Goal: Task Accomplishment & Management: Manage account settings

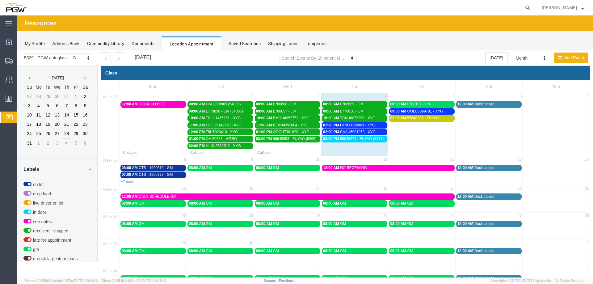
scroll to position [159, 0]
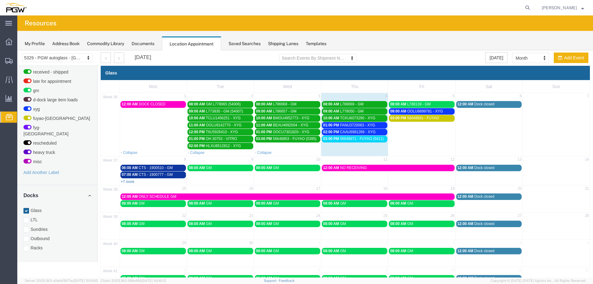
click at [127, 184] on link "+7 more" at bounding box center [128, 182] width 14 height 4
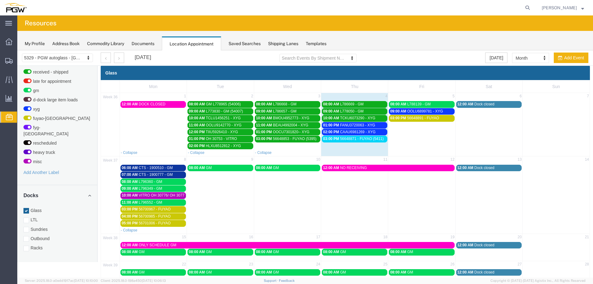
click at [344, 140] on span "56648871 - FUYAO (5411)" at bounding box center [362, 139] width 44 height 4
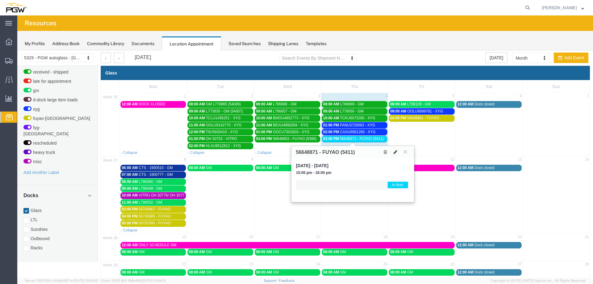
click at [398, 153] on button at bounding box center [395, 152] width 9 height 6
select select "1"
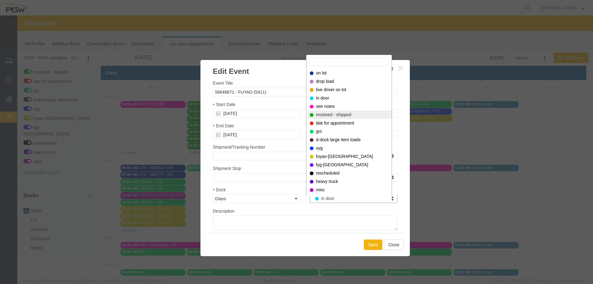
select select "200"
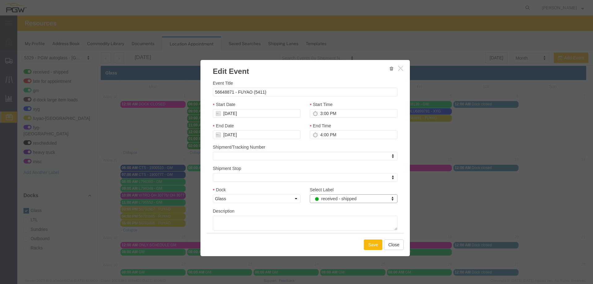
click at [366, 242] on button "Save" at bounding box center [373, 244] width 19 height 11
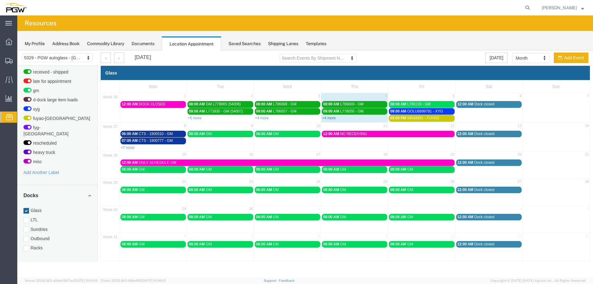
click at [331, 118] on link "+4 more" at bounding box center [329, 118] width 14 height 4
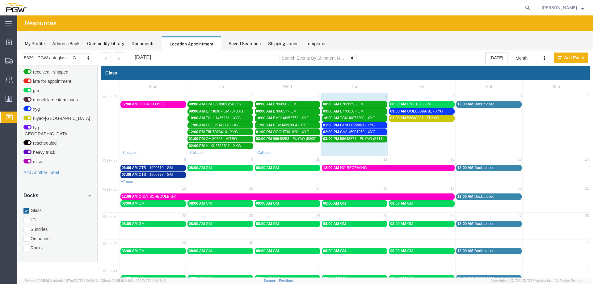
click at [341, 125] on span "FANU3720063 - XYG" at bounding box center [357, 125] width 35 height 4
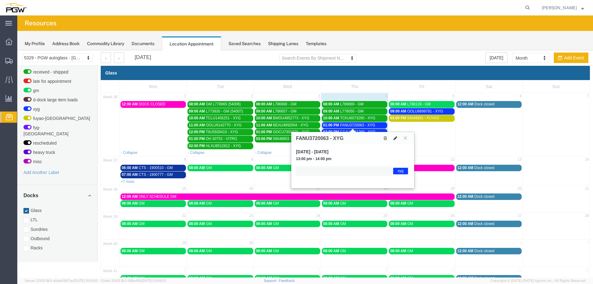
click at [395, 138] on icon at bounding box center [396, 138] width 4 height 4
select select "1"
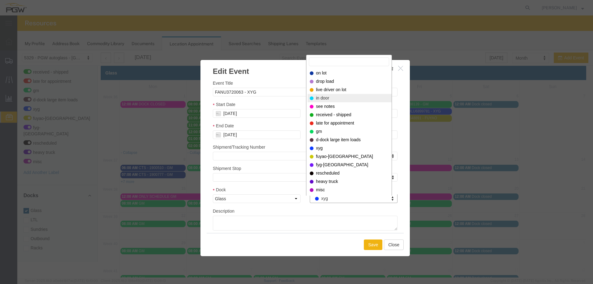
select select "220"
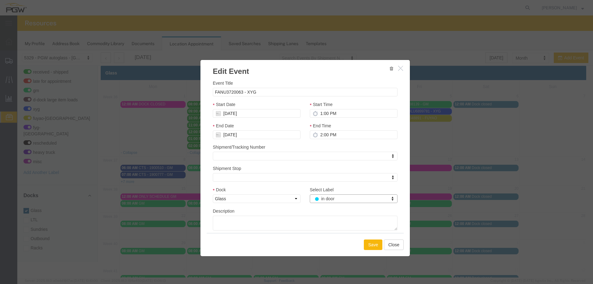
click at [368, 242] on button "Save" at bounding box center [373, 244] width 19 height 11
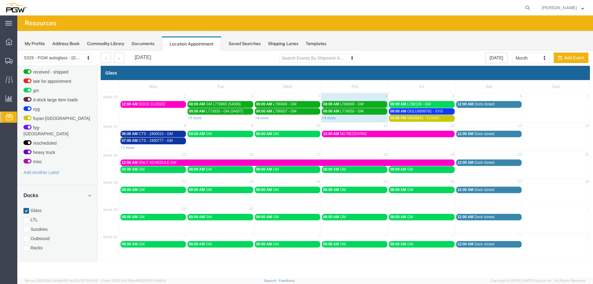
click at [350, 75] on div "Glass" at bounding box center [345, 73] width 489 height 14
click at [335, 120] on link "+4 more" at bounding box center [329, 118] width 14 height 4
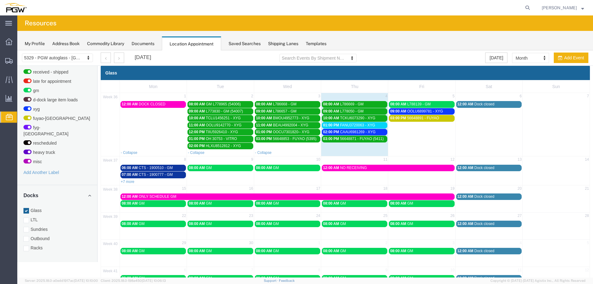
click at [334, 131] on span "02:00 PM" at bounding box center [331, 132] width 16 height 4
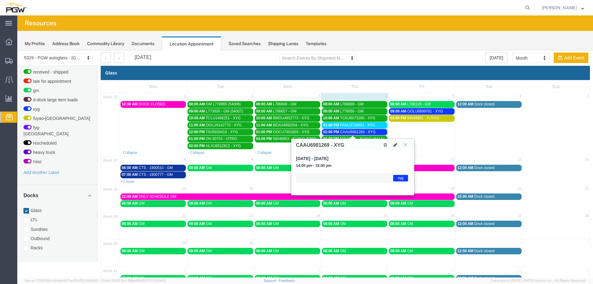
click at [394, 145] on icon at bounding box center [396, 145] width 4 height 4
select select "1"
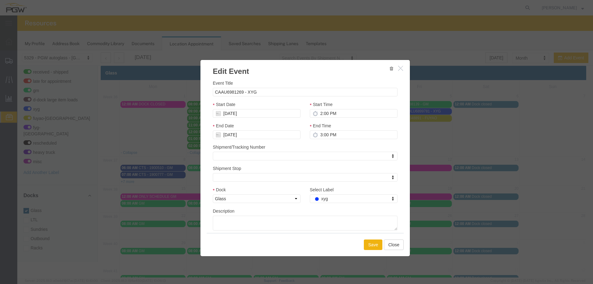
click at [328, 205] on div "Select Label xyg Select Label Select Label on lot drop load live driver on lot …" at bounding box center [353, 196] width 97 height 21
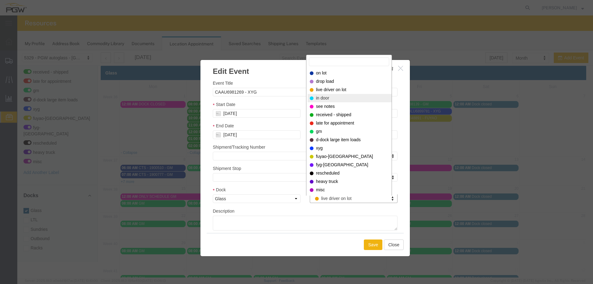
select select "220"
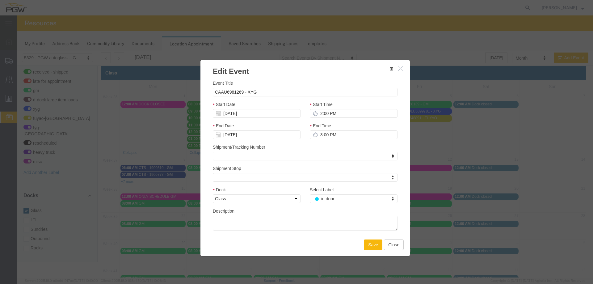
click at [368, 245] on button "Save" at bounding box center [373, 244] width 19 height 11
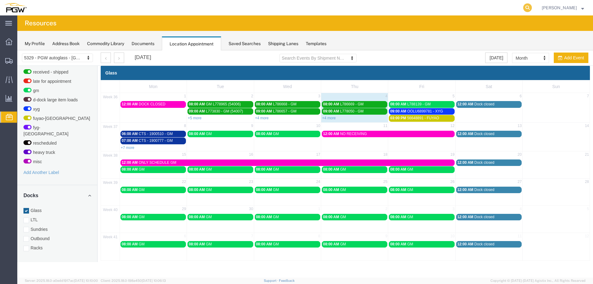
click at [532, 9] on icon at bounding box center [527, 7] width 9 height 9
paste input "667699"
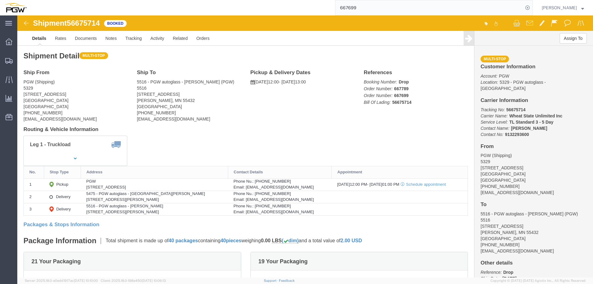
click at [430, 13] on input "667699" at bounding box center [430, 7] width 188 height 15
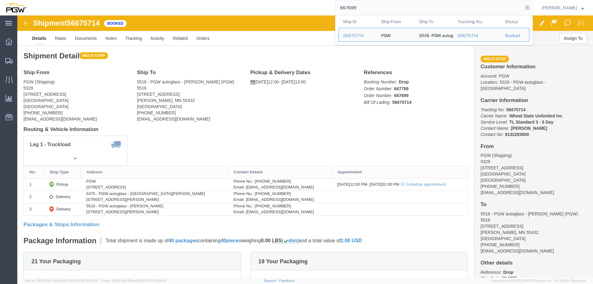
click at [430, 13] on input "667699" at bounding box center [430, 7] width 188 height 15
paste input "703"
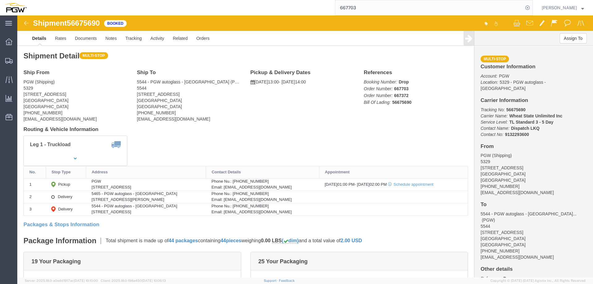
click at [443, 10] on input "667703" at bounding box center [430, 7] width 188 height 15
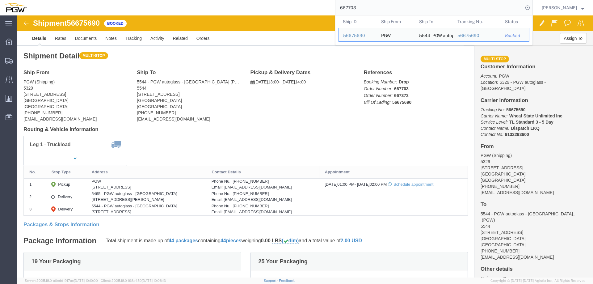
paste input "387"
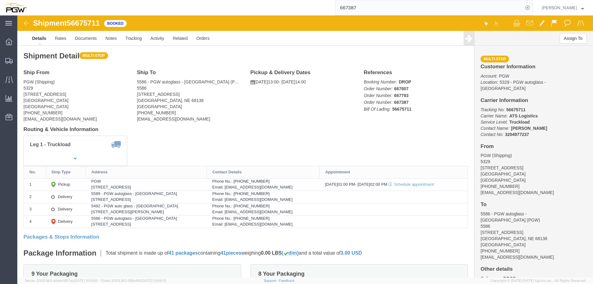
click at [410, 12] on input "667387" at bounding box center [430, 7] width 188 height 15
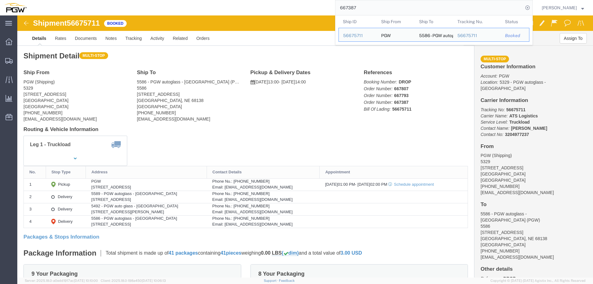
click at [410, 12] on input "667387" at bounding box center [430, 7] width 188 height 15
paste input "704"
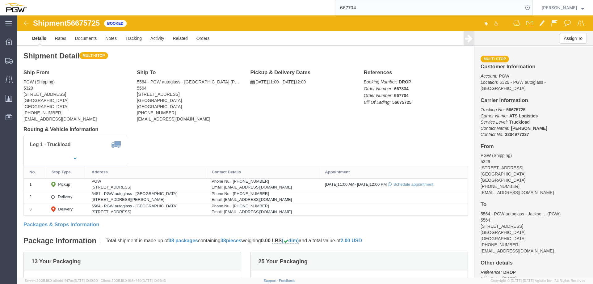
click at [392, 6] on input "667704" at bounding box center [430, 7] width 188 height 15
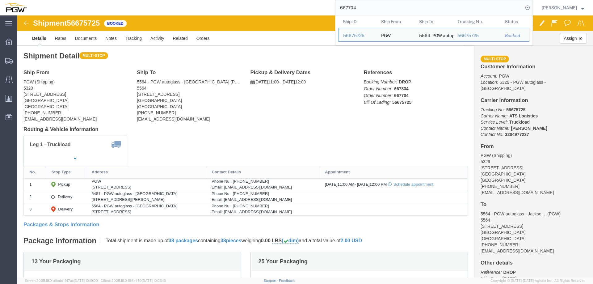
click at [392, 6] on input "667704" at bounding box center [430, 7] width 188 height 15
paste input "83"
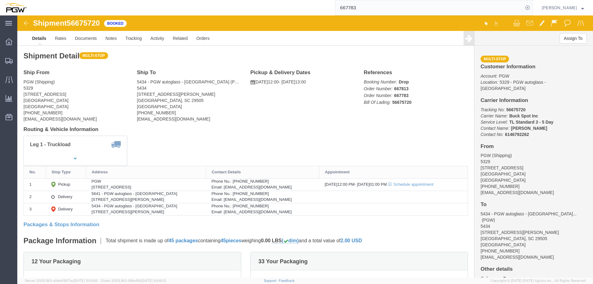
click at [369, 8] on input "667783" at bounding box center [430, 7] width 188 height 15
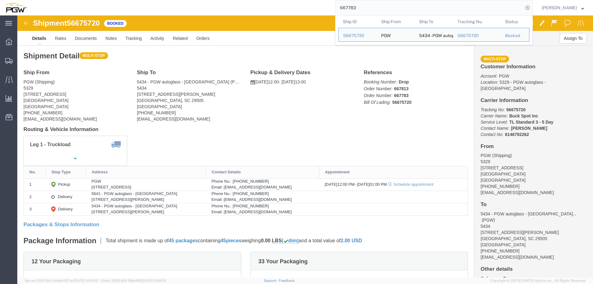
paste input "892"
type input "667892"
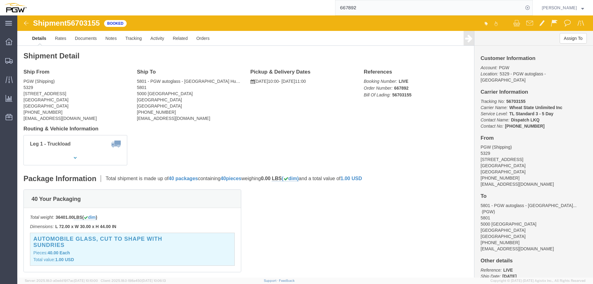
drag, startPoint x: 533, startPoint y: 9, endPoint x: 500, endPoint y: 15, distance: 33.5
click at [532, 9] on icon at bounding box center [527, 7] width 9 height 9
click at [0, 0] on span "Location Appointment" at bounding box center [0, 0] width 0 height 0
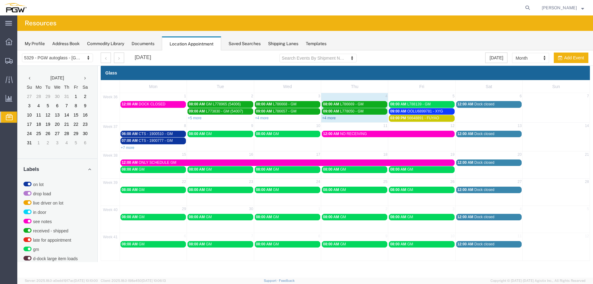
click at [328, 118] on link "+4 more" at bounding box center [329, 118] width 14 height 4
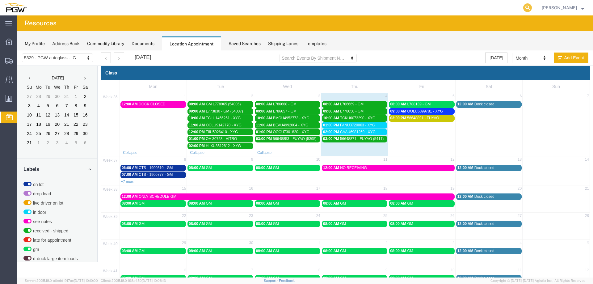
click at [532, 6] on icon at bounding box center [527, 7] width 9 height 9
click at [523, 7] on input "search" at bounding box center [430, 7] width 188 height 15
paste input "56699269"
type input "56699269"
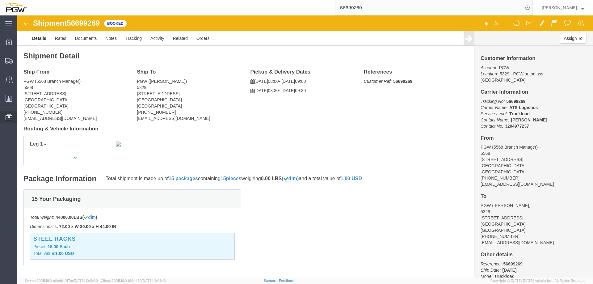
click at [0, 0] on span "Location Appointment" at bounding box center [0, 0] width 0 height 0
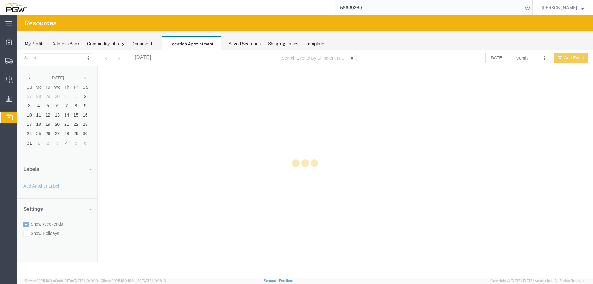
select select "28253"
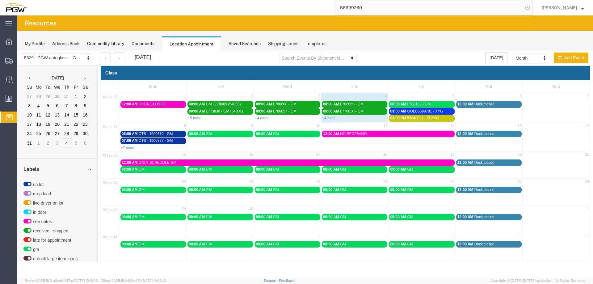
click at [531, 8] on icon at bounding box center [527, 7] width 9 height 9
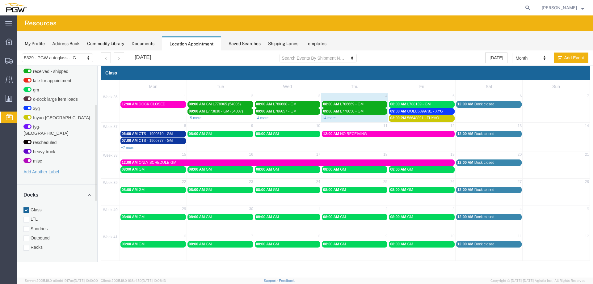
scroll to position [199, 0]
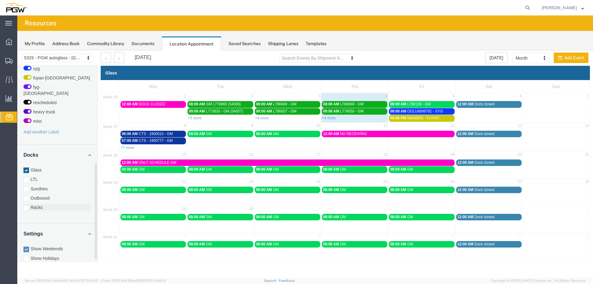
click at [39, 204] on label "Racks" at bounding box center [57, 207] width 68 height 6
click at [17, 50] on input "Racks" at bounding box center [17, 50] width 0 height 0
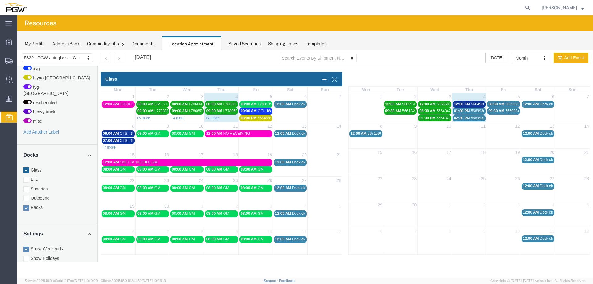
click at [506, 104] on span "56699269 - [GEOGRAPHIC_DATA]" at bounding box center [535, 104] width 58 height 4
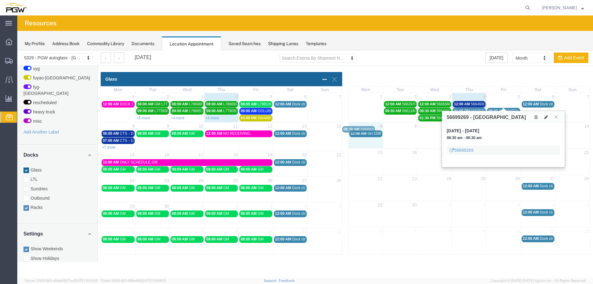
drag, startPoint x: 506, startPoint y: 104, endPoint x: 361, endPoint y: 129, distance: 147.1
click at [556, 118] on icon at bounding box center [556, 117] width 3 height 4
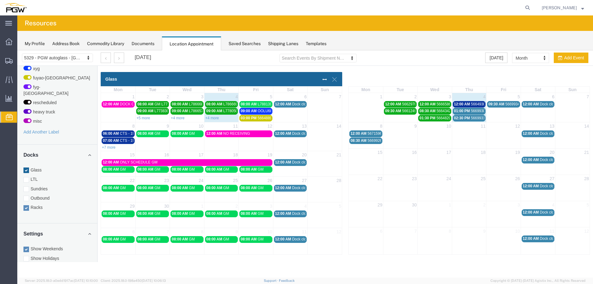
click at [469, 105] on span "12:00 AM" at bounding box center [462, 104] width 16 height 4
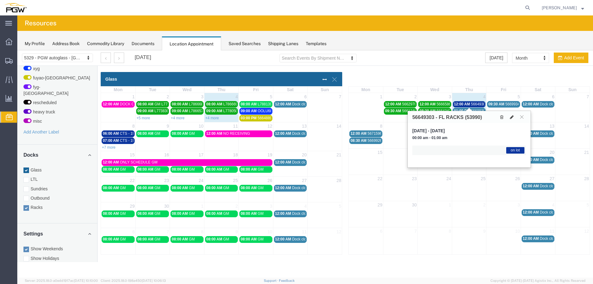
click at [513, 116] on icon at bounding box center [512, 117] width 4 height 4
select select "300"
select select "3"
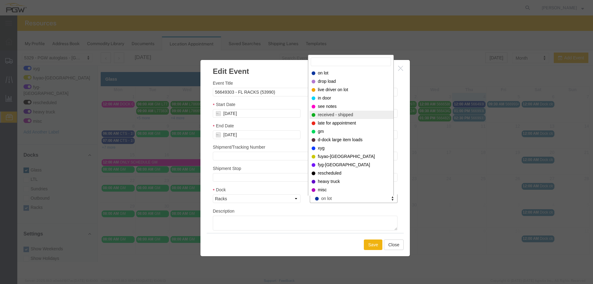
select select "200"
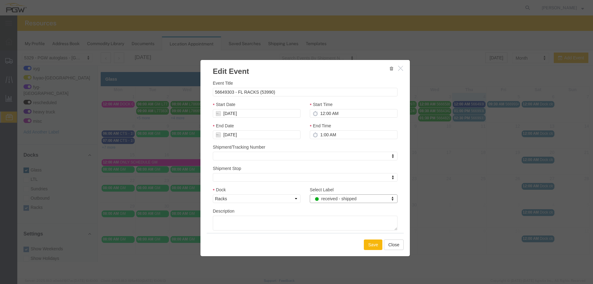
click at [370, 245] on button "Save" at bounding box center [373, 244] width 19 height 11
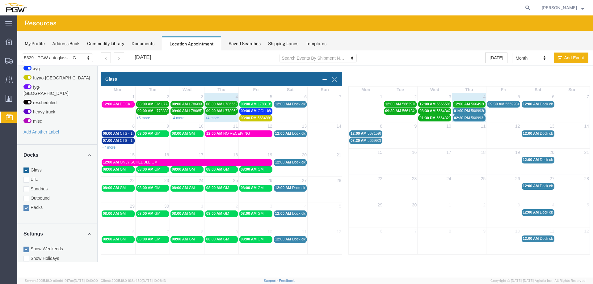
click at [457, 109] on span "01:00 PM" at bounding box center [462, 111] width 16 height 4
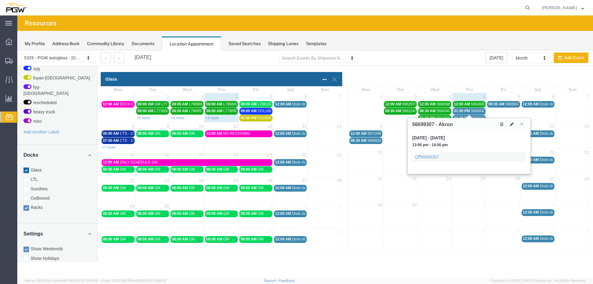
click at [423, 125] on h3 "56699307 - Akron" at bounding box center [433, 125] width 40 height 6
copy h3 "56699307"
click at [529, 8] on icon at bounding box center [527, 7] width 9 height 9
click at [518, 9] on input "search" at bounding box center [430, 7] width 188 height 15
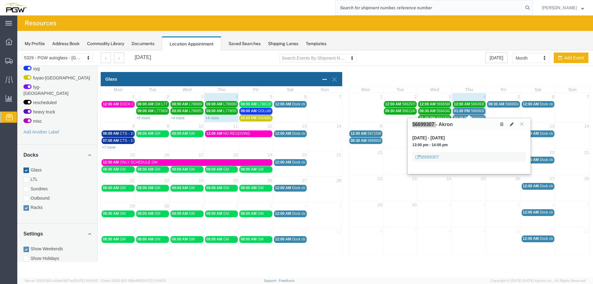
paste input "56699307"
type input "56699307"
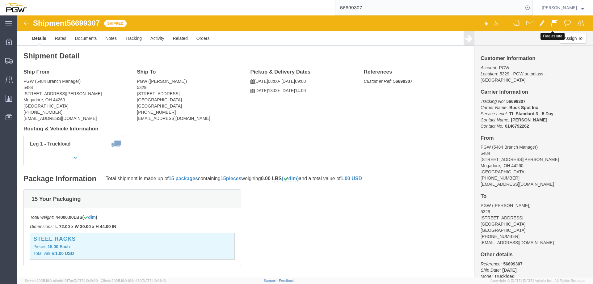
click span
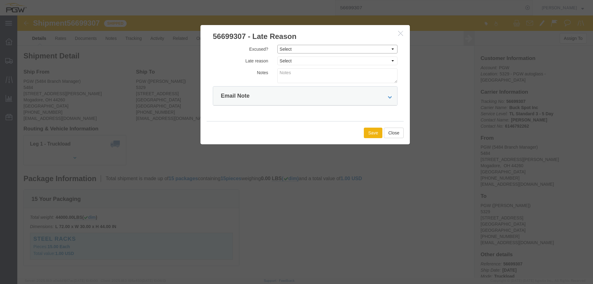
drag, startPoint x: 338, startPoint y: 35, endPoint x: 330, endPoint y: 38, distance: 8.9
click select "Select Excused Not Excused"
select select "NOT_EXCUSED"
click select "Select Excused Not Excused"
click select "Select Bad Carrier Data Carrier Admin Error Delay Accident Driver Error Lack of…"
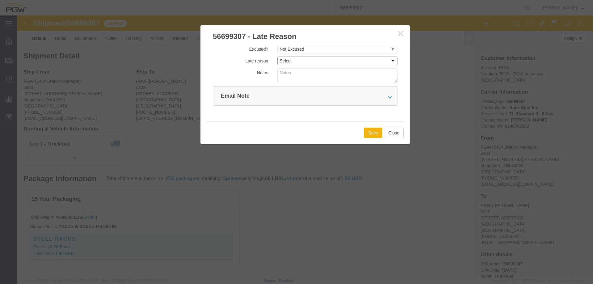
select select "OTHER"
click select "Select Bad Carrier Data Carrier Admin Error Delay Accident Driver Error Lack of…"
click button "Save"
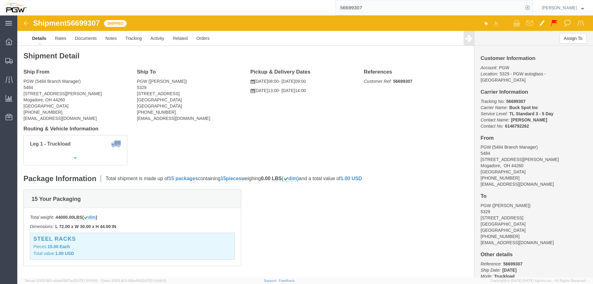
click at [388, 10] on input "56699307" at bounding box center [430, 7] width 188 height 15
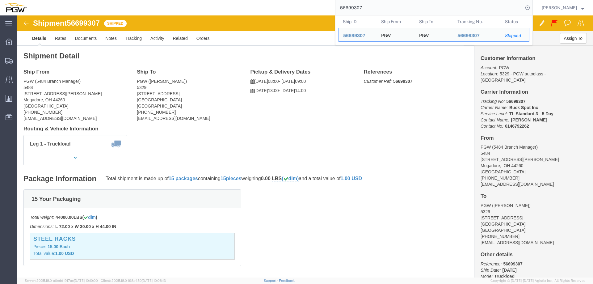
click at [388, 10] on input "56699307" at bounding box center [430, 7] width 188 height 15
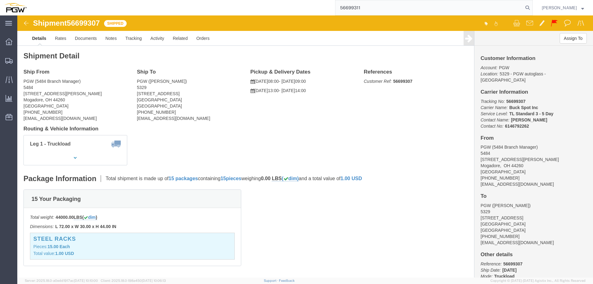
type input "56699311"
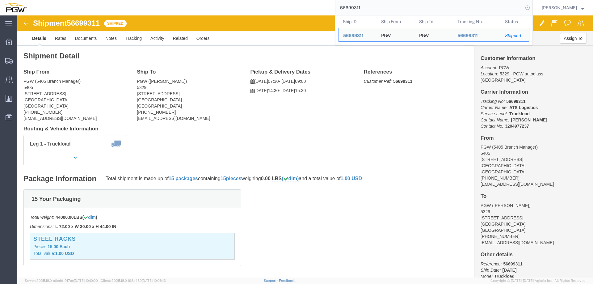
click at [532, 8] on icon at bounding box center [527, 7] width 9 height 9
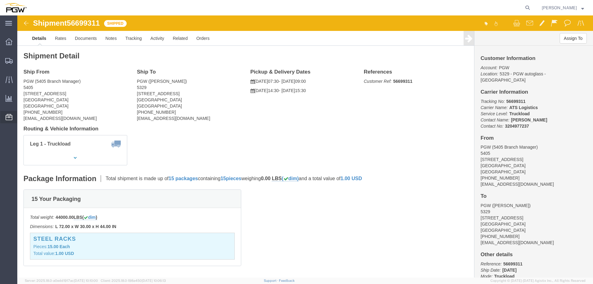
click at [0, 0] on span "Location Appointment" at bounding box center [0, 0] width 0 height 0
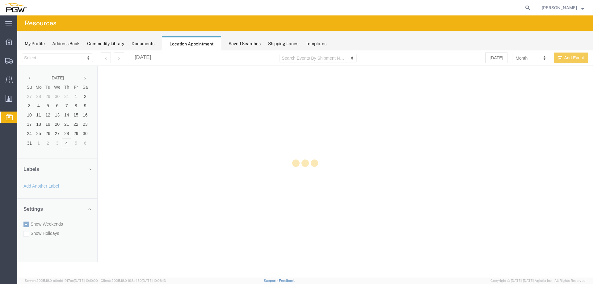
select select "28253"
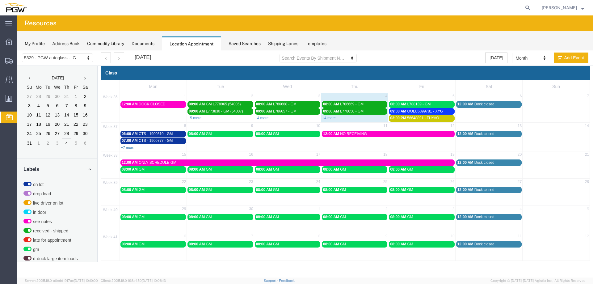
click at [129, 148] on link "+7 more" at bounding box center [128, 148] width 14 height 4
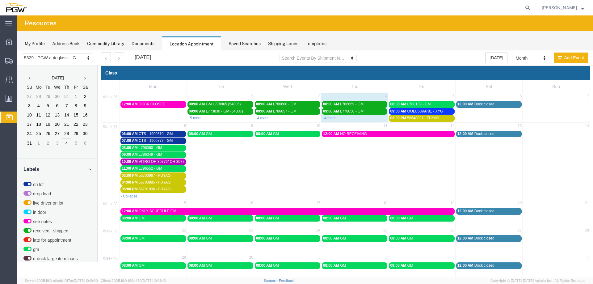
click at [163, 197] on div "- Collapse" at bounding box center [153, 196] width 67 height 6
select select "1"
select select
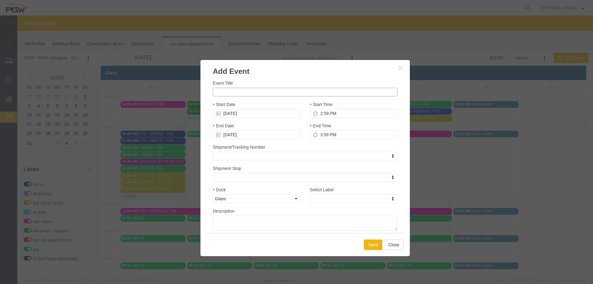
click at [246, 91] on input "Event Title" at bounding box center [305, 92] width 185 height 9
paste input "L787533"
type input "L787533 - GM"
click at [317, 112] on input "2:59 PM" at bounding box center [354, 113] width 88 height 9
type input "12:00 PM"
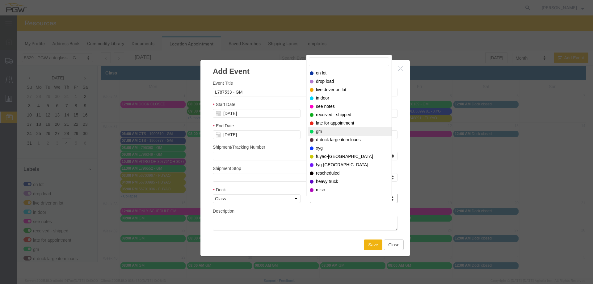
select select "340"
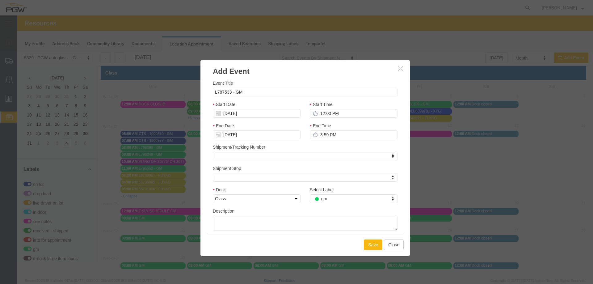
click at [373, 242] on button "Save" at bounding box center [373, 244] width 19 height 11
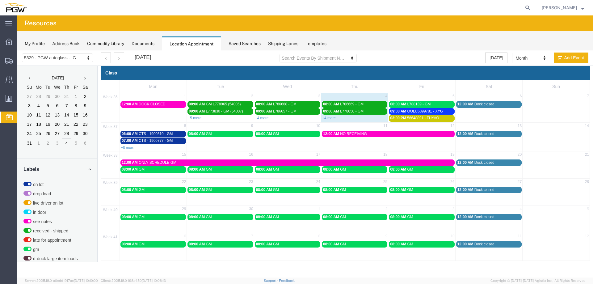
click at [205, 146] on td "08:00 AM GM" at bounding box center [220, 140] width 67 height 20
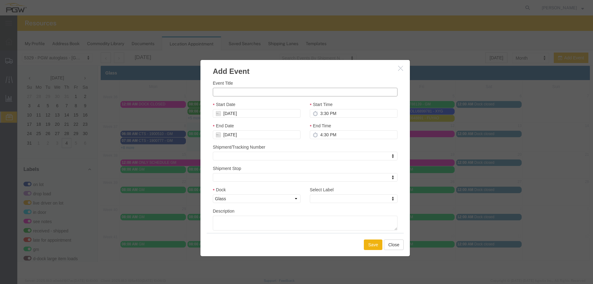
click at [230, 93] on input "Event Title" at bounding box center [305, 92] width 185 height 9
paste input "OH 30792 OH 30793"
type input "OH 30792 OH 30793 - VITRO // 4HT"
click at [321, 114] on input "3:30 PM" at bounding box center [354, 113] width 88 height 9
type input "9:00 AM"
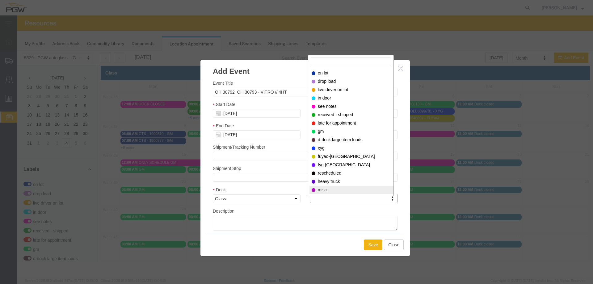
select select "12922"
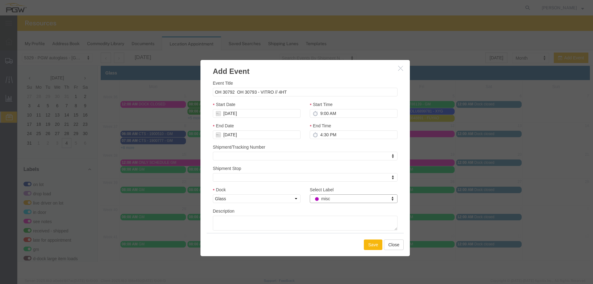
click at [376, 250] on div "Save Close" at bounding box center [305, 244] width 197 height 23
click at [374, 248] on button "Save" at bounding box center [373, 244] width 19 height 11
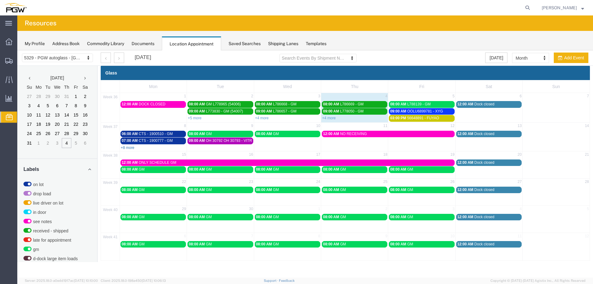
click at [127, 148] on link "+8 more" at bounding box center [128, 148] width 14 height 4
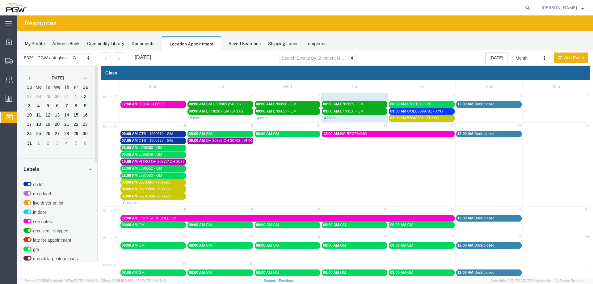
click at [325, 118] on link "+4 more" at bounding box center [329, 118] width 14 height 4
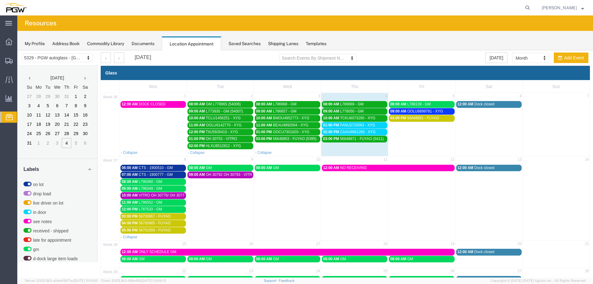
click at [330, 124] on span "01:00 PM" at bounding box center [331, 125] width 16 height 4
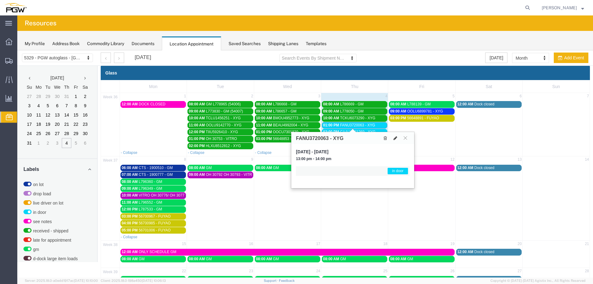
click at [395, 139] on icon at bounding box center [396, 138] width 4 height 4
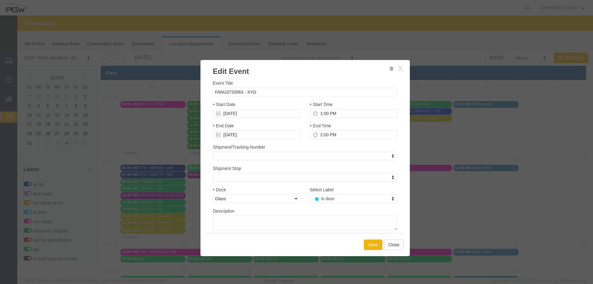
click at [323, 205] on div "Select Label in door Select Label Select Label on lot drop load live driver on …" at bounding box center [353, 196] width 97 height 21
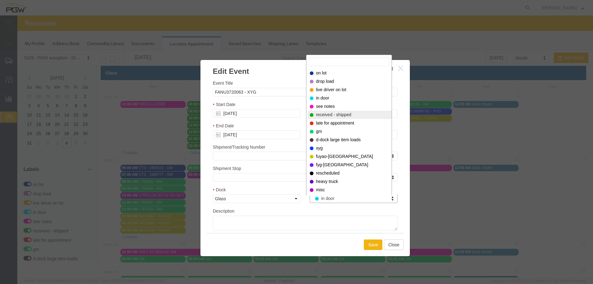
select select "200"
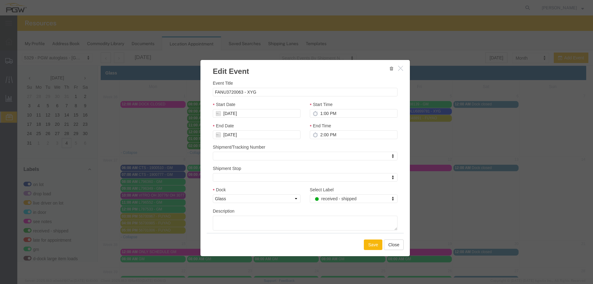
click at [366, 241] on button "Save" at bounding box center [373, 244] width 19 height 11
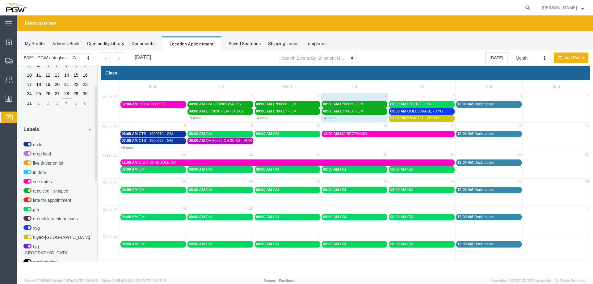
scroll to position [198, 0]
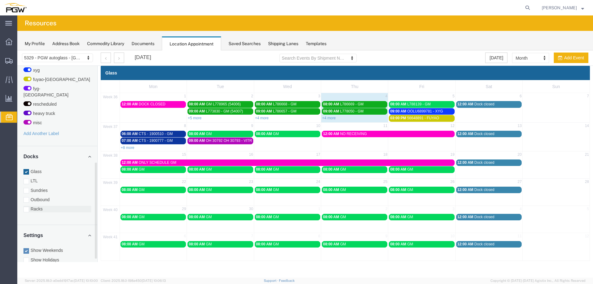
click at [44, 206] on label "Racks" at bounding box center [57, 209] width 68 height 6
click at [17, 50] on input "Racks" at bounding box center [17, 50] width 0 height 0
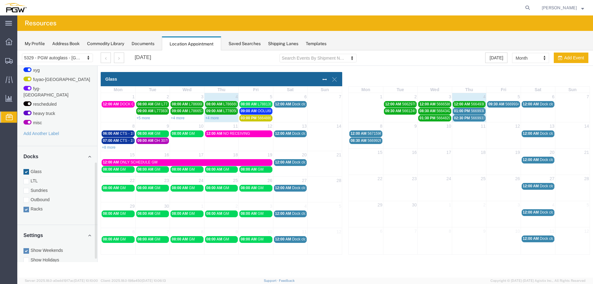
click at [459, 116] on span "02:30 PM" at bounding box center [462, 118] width 16 height 4
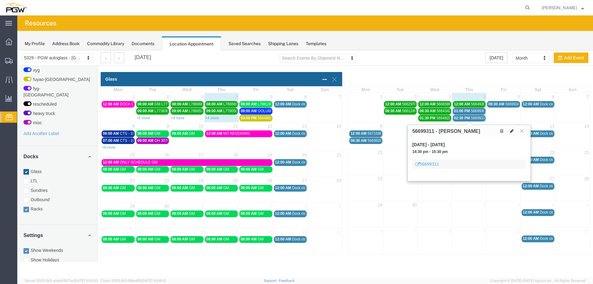
click at [514, 131] on icon at bounding box center [512, 131] width 4 height 4
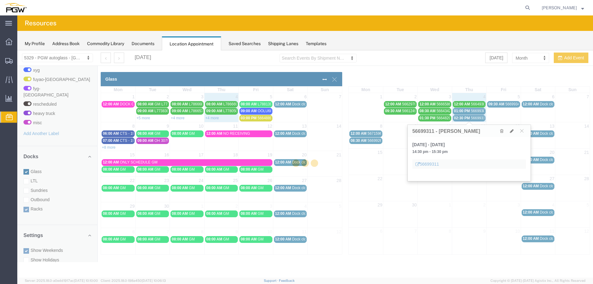
select select "3"
select select
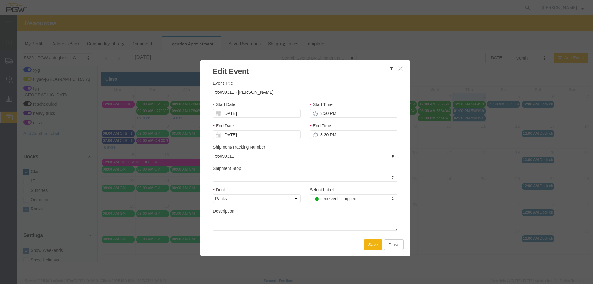
select select
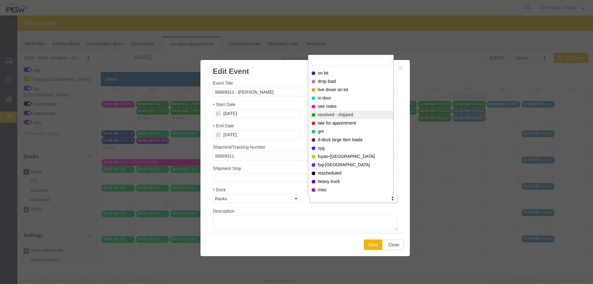
select select "200"
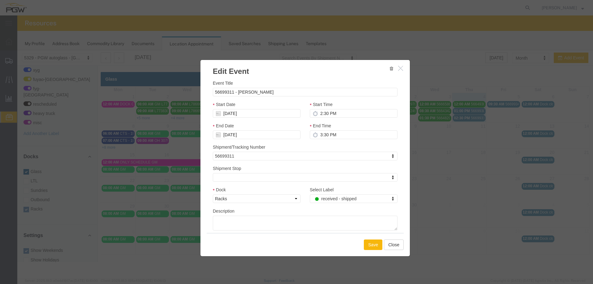
click at [365, 241] on button "Save" at bounding box center [373, 244] width 19 height 11
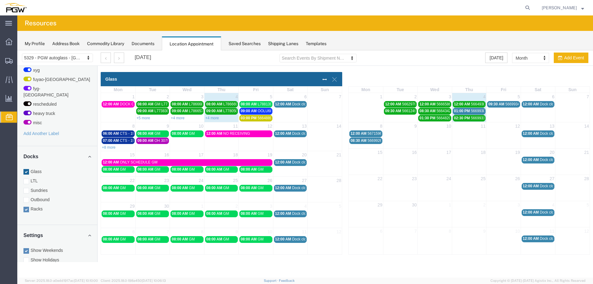
click at [459, 112] on span "01:00 PM" at bounding box center [462, 111] width 16 height 4
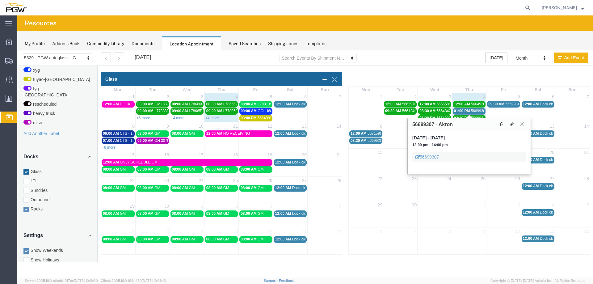
click at [511, 127] on button at bounding box center [512, 124] width 9 height 6
select select "100"
select select "3"
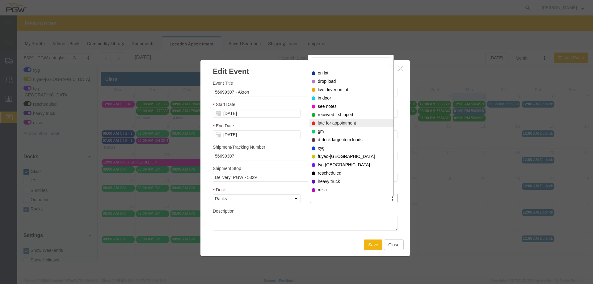
select select "260"
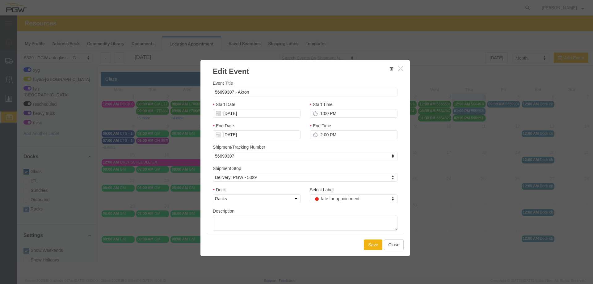
click at [369, 238] on div "Save Close" at bounding box center [305, 244] width 197 height 23
click at [246, 114] on input "[DATE]" at bounding box center [257, 113] width 88 height 9
click at [261, 144] on td "5" at bounding box center [263, 142] width 9 height 9
click at [367, 242] on button "Save" at bounding box center [373, 244] width 19 height 11
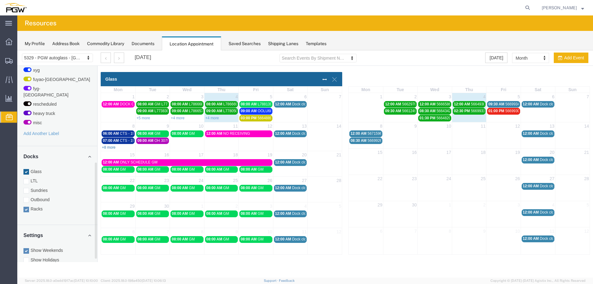
click at [107, 149] on link "+8 more" at bounding box center [109, 147] width 14 height 4
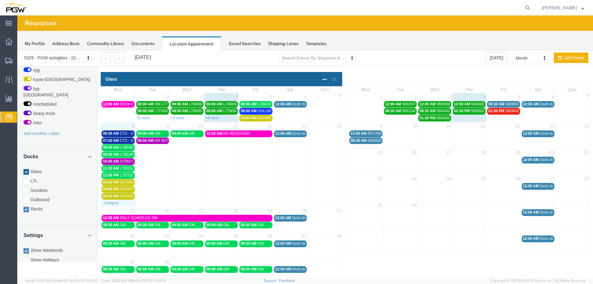
click at [125, 202] on div "- Collapse" at bounding box center [118, 203] width 34 height 6
select select "1"
select select
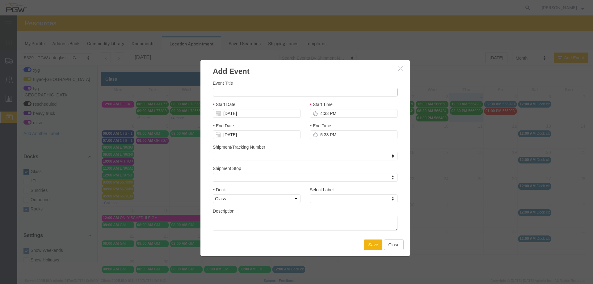
click at [223, 95] on input "Event Title" at bounding box center [305, 92] width 185 height 9
paste input "TCNU2256872"
type input "TCNU2256872 - FYG"
click at [318, 116] on input "4:33 PM" at bounding box center [354, 113] width 88 height 9
type input "1:00 PM"
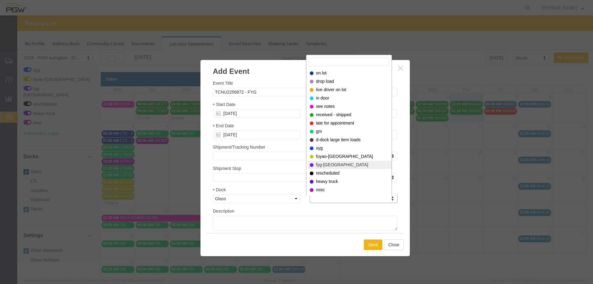
select select "12923"
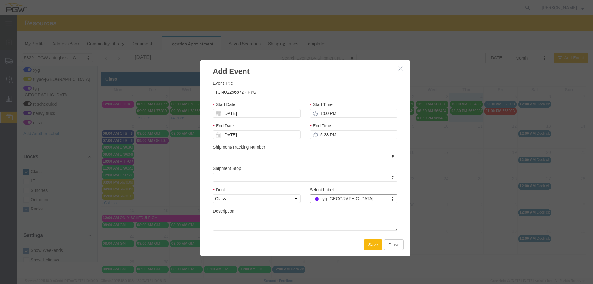
click at [370, 242] on button "Save" at bounding box center [373, 244] width 19 height 11
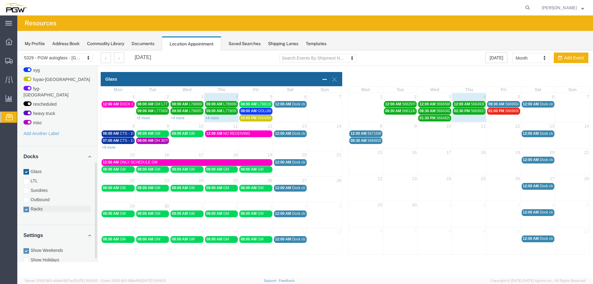
click at [45, 206] on label "Racks" at bounding box center [57, 209] width 68 height 6
click at [17, 50] on input "Racks" at bounding box center [17, 50] width 0 height 0
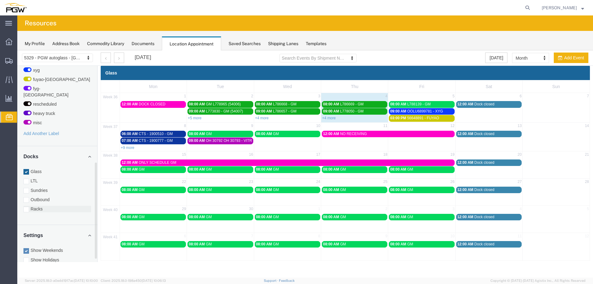
click at [39, 206] on label "Racks" at bounding box center [57, 209] width 68 height 6
click at [17, 50] on input "Racks" at bounding box center [17, 50] width 0 height 0
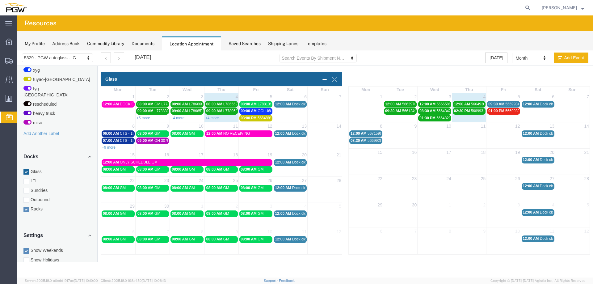
click at [502, 112] on span "01:00 PM" at bounding box center [497, 111] width 16 height 4
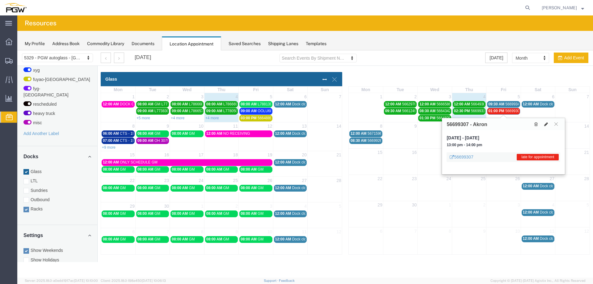
click at [545, 123] on icon at bounding box center [546, 124] width 4 height 4
select select "3"
select select "260"
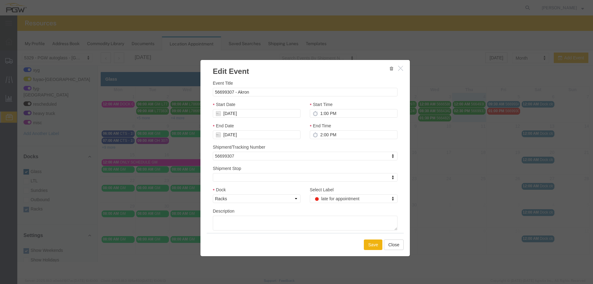
select select
click at [358, 92] on input "56699307 - Akron" at bounding box center [305, 92] width 185 height 9
type input "56699307 - Akron (53977)"
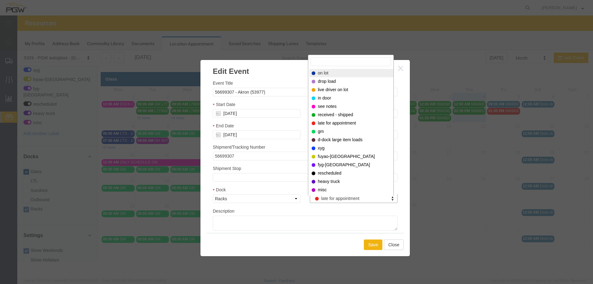
select select "300"
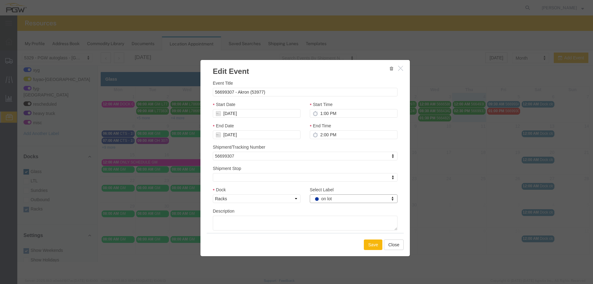
click at [375, 243] on button "Save" at bounding box center [373, 244] width 19 height 11
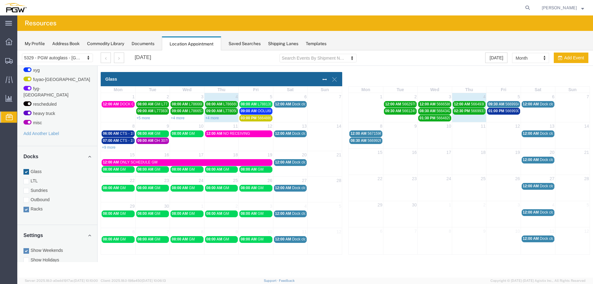
click at [491, 118] on td "01:00 PM 56699307 - [GEOGRAPHIC_DATA] (53977)" at bounding box center [504, 115] width 34 height 14
select select "3"
select select
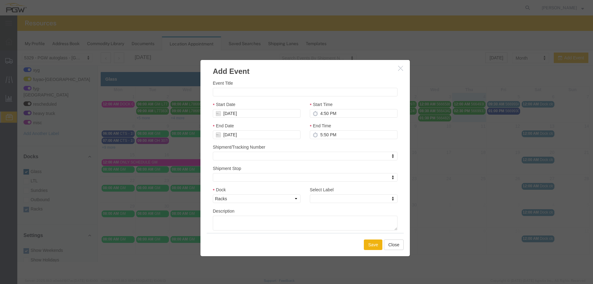
click at [402, 67] on icon "button" at bounding box center [400, 68] width 5 height 5
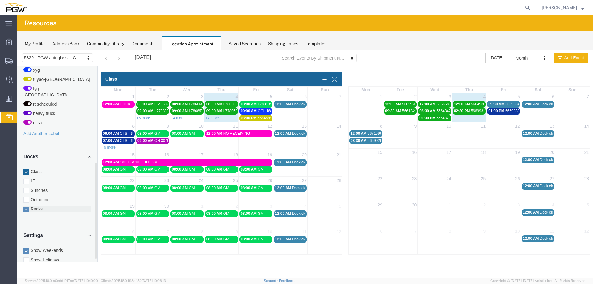
click at [30, 206] on label "Racks" at bounding box center [57, 209] width 68 height 6
click at [17, 50] on input "Racks" at bounding box center [17, 50] width 0 height 0
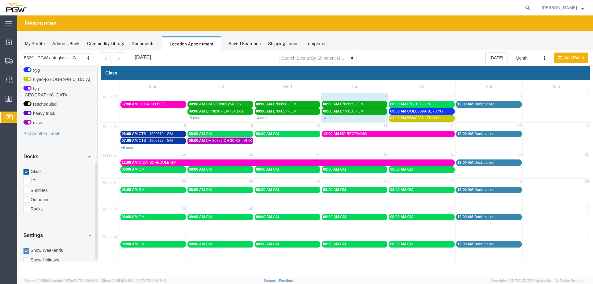
click at [405, 96] on td "5" at bounding box center [421, 96] width 67 height 7
select select "1"
select select
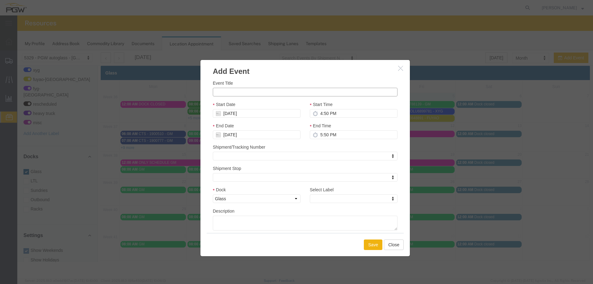
click at [323, 90] on input "Event Title" at bounding box center [305, 92] width 185 height 9
paste input "TCNU2256872"
type input "TCNU2256872 - FYG"
click at [319, 113] on input "4:50 PM" at bounding box center [354, 113] width 88 height 9
type input "1:00 PM"
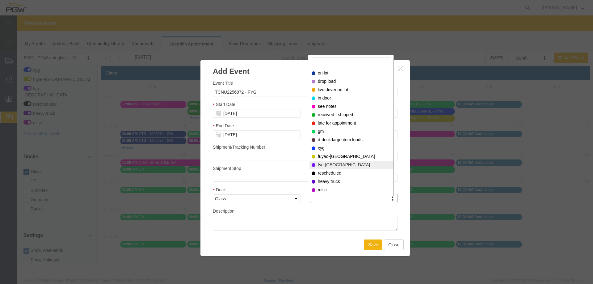
select select "12923"
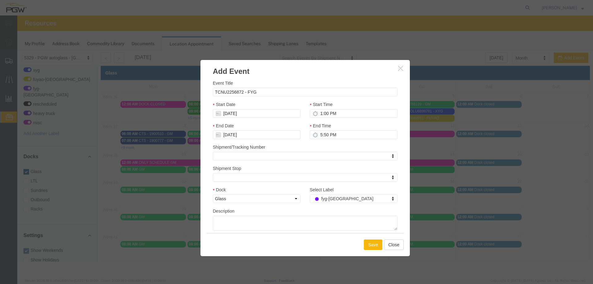
click at [373, 248] on button "Save" at bounding box center [373, 244] width 19 height 11
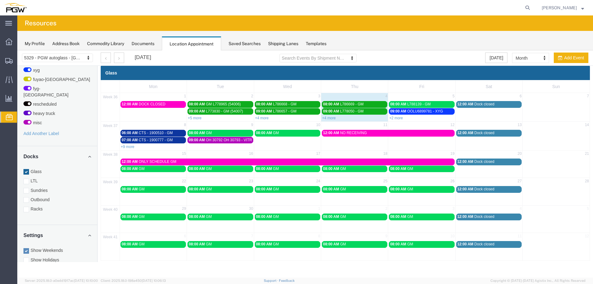
click at [201, 142] on span "09:00 AM" at bounding box center [197, 140] width 16 height 4
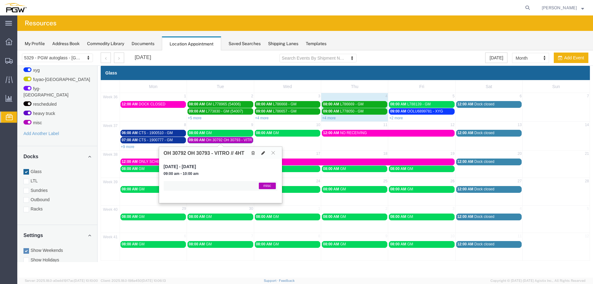
click at [260, 152] on button at bounding box center [263, 153] width 9 height 6
select select "1"
select select "12922"
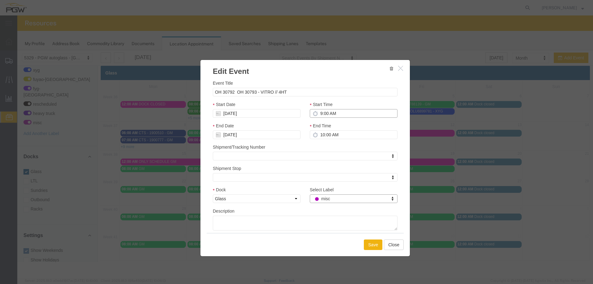
click at [324, 116] on input "9:00 AM" at bounding box center [354, 113] width 88 height 9
type input "6:00 AM"
click at [368, 243] on button "Save" at bounding box center [373, 244] width 19 height 11
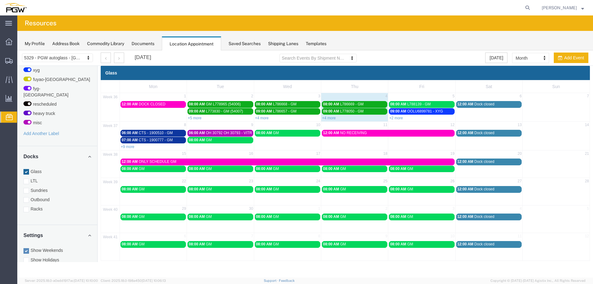
click at [125, 146] on link "+9 more" at bounding box center [128, 147] width 14 height 4
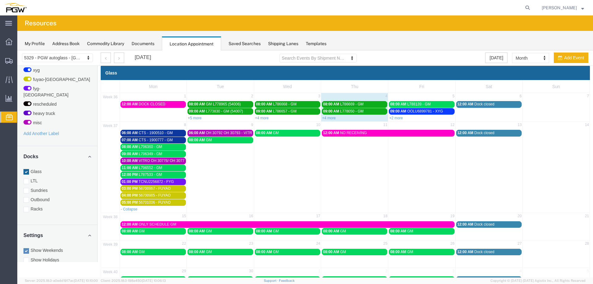
click at [141, 180] on span "TCNU2256872 - FYG" at bounding box center [156, 182] width 35 height 4
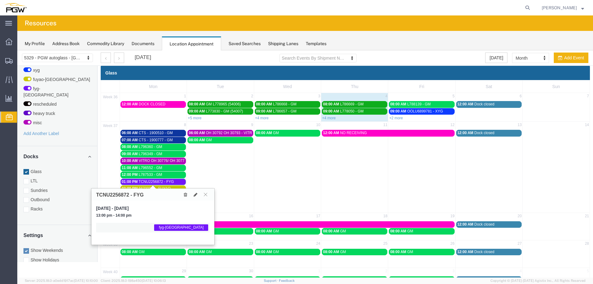
click at [186, 196] on icon at bounding box center [185, 195] width 3 height 4
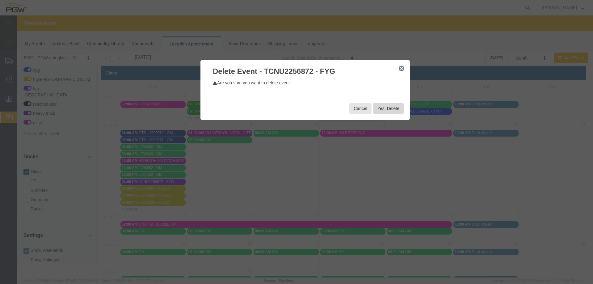
click at [392, 109] on button "Yes, Delete" at bounding box center [388, 108] width 31 height 11
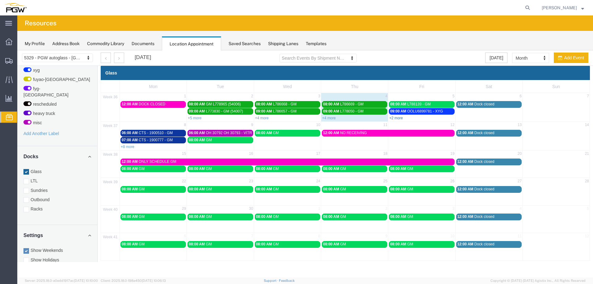
click at [395, 119] on link "+2 more" at bounding box center [396, 118] width 14 height 4
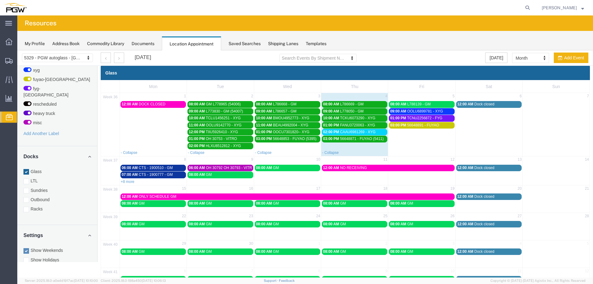
click at [367, 133] on span "CAAU6981269 - XYG" at bounding box center [358, 132] width 36 height 4
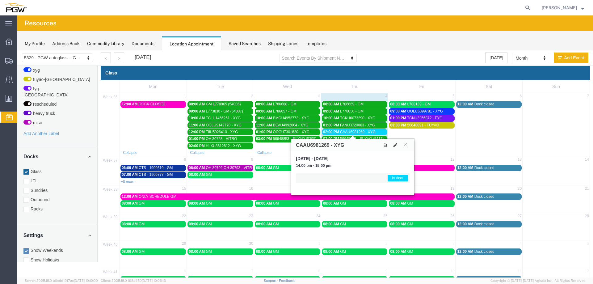
click at [396, 147] on icon at bounding box center [396, 145] width 4 height 4
select select "1"
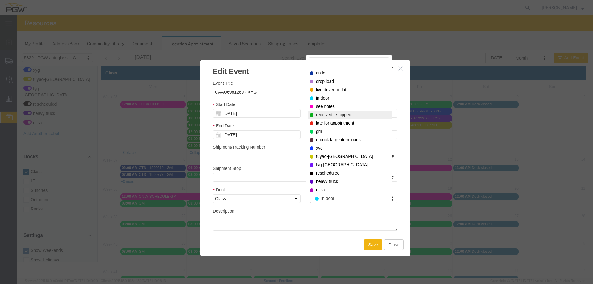
select select "200"
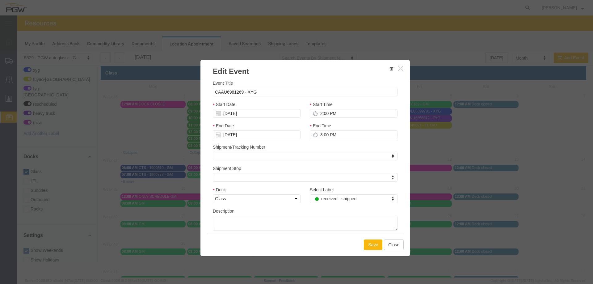
click at [366, 244] on button "Save" at bounding box center [373, 244] width 19 height 11
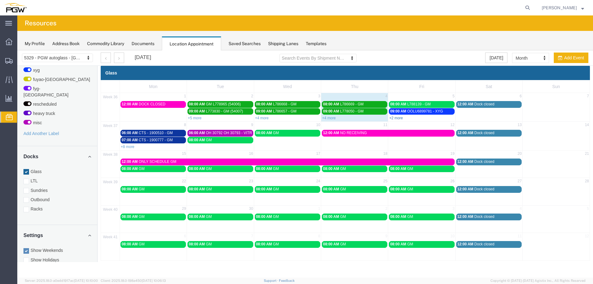
click at [394, 118] on link "+2 more" at bounding box center [396, 118] width 14 height 4
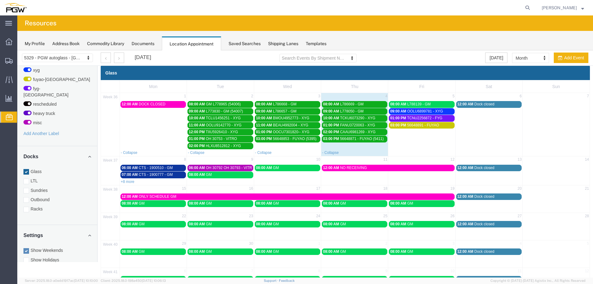
click at [232, 177] on div "08:00 AM GM" at bounding box center [220, 174] width 63 height 5
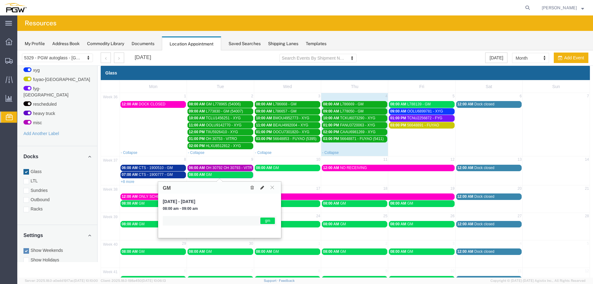
click at [261, 187] on icon at bounding box center [263, 187] width 4 height 4
select select "1"
select select "340"
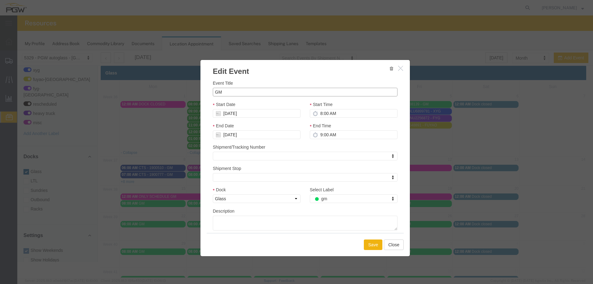
click at [213, 91] on input "GM" at bounding box center [305, 92] width 185 height 9
paste input "L798755"
type input "L798755 - GM"
click at [373, 243] on button "Save" at bounding box center [373, 244] width 19 height 11
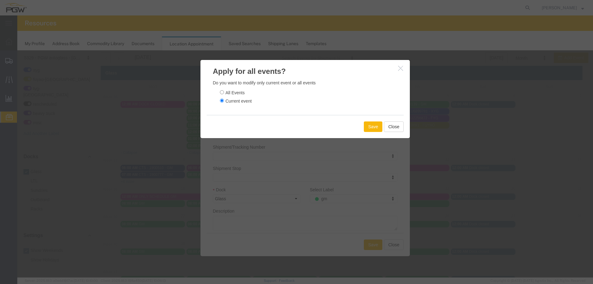
click at [367, 130] on button "Save" at bounding box center [373, 126] width 19 height 11
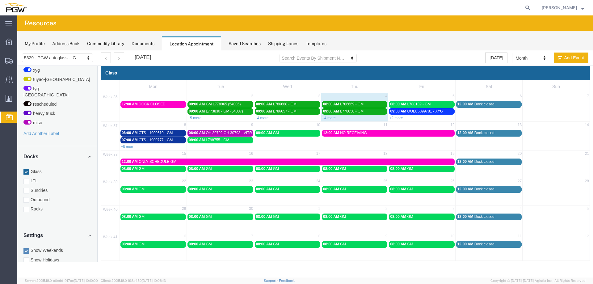
drag, startPoint x: 272, startPoint y: 135, endPoint x: 322, endPoint y: 129, distance: 50.4
click at [272, 135] on span "08:00 AM" at bounding box center [264, 133] width 16 height 4
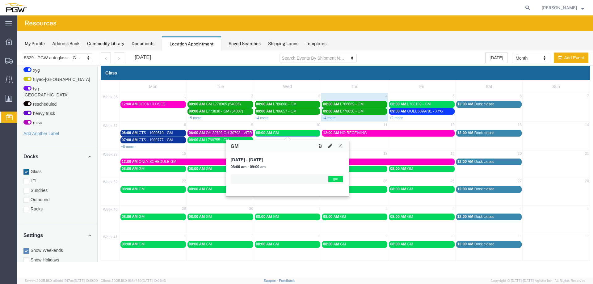
click at [330, 146] on icon at bounding box center [330, 146] width 4 height 4
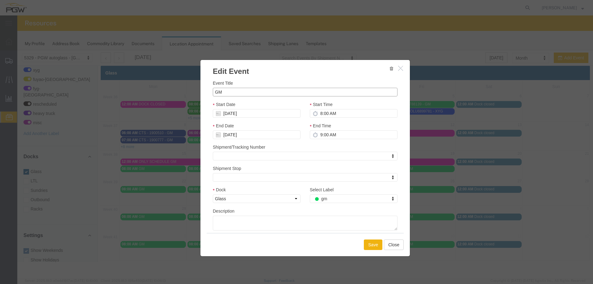
click at [214, 94] on input "GM" at bounding box center [305, 92] width 185 height 9
paste input "L798756"
type input "L798756 - GM"
click at [368, 241] on button "Save" at bounding box center [373, 244] width 19 height 11
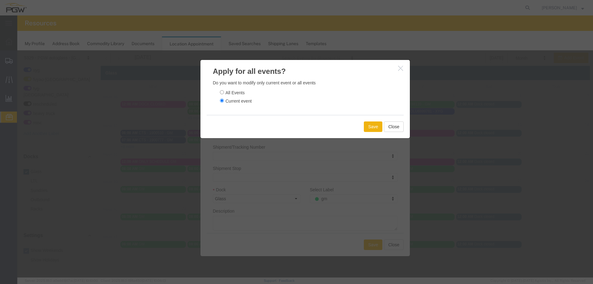
click at [375, 134] on div "Save Close" at bounding box center [305, 126] width 197 height 23
click at [375, 128] on button "Save" at bounding box center [373, 126] width 19 height 11
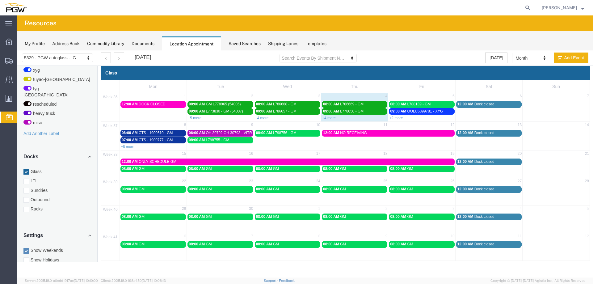
click at [301, 144] on td "08:00 AM L798756 - GM" at bounding box center [287, 139] width 67 height 20
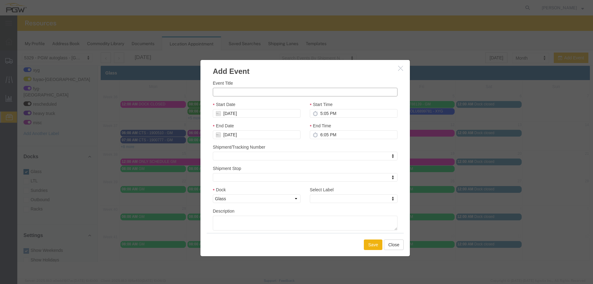
click at [239, 94] on input "Event Title" at bounding box center [305, 92] width 185 height 9
paste input "L798757"
type input "L798757 - GM"
click at [320, 111] on input "5:05 PM" at bounding box center [354, 113] width 88 height 9
type input "9:00 AM"
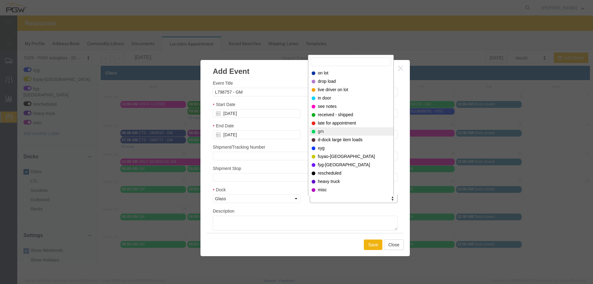
select select "340"
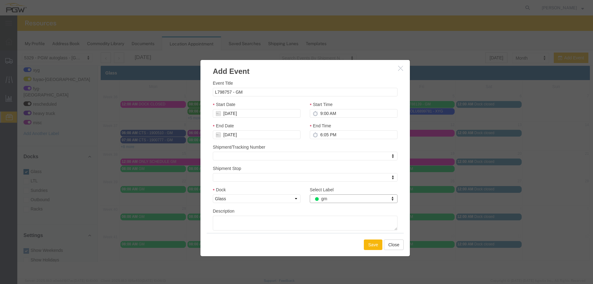
click at [374, 241] on button "Save" at bounding box center [373, 244] width 19 height 11
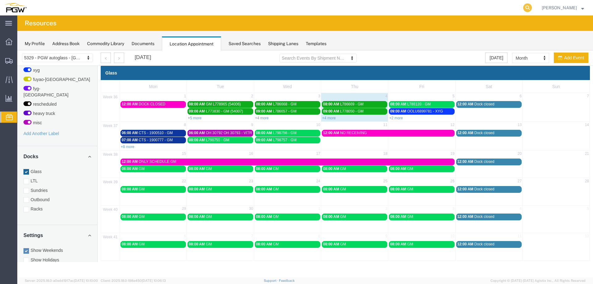
click at [528, 9] on icon at bounding box center [527, 7] width 9 height 9
paste input "668031"
type input "668031"
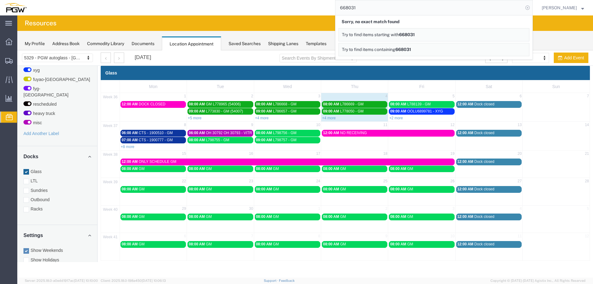
click at [527, 6] on icon at bounding box center [527, 7] width 9 height 9
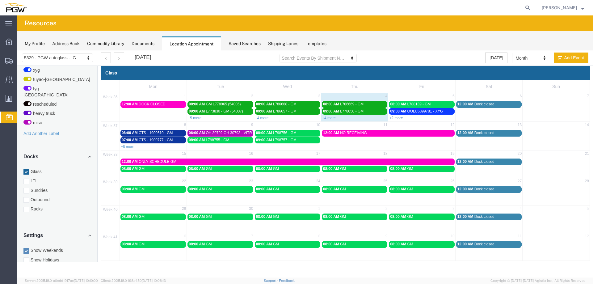
click at [393, 116] on link "+2 more" at bounding box center [396, 118] width 14 height 4
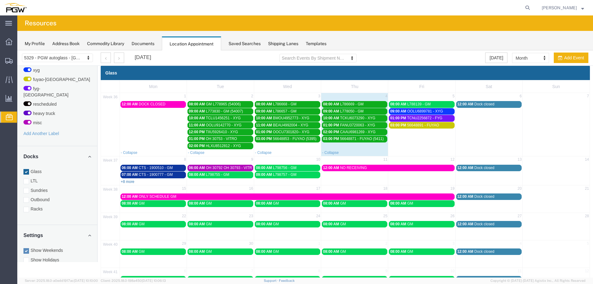
click at [133, 181] on link "+8 more" at bounding box center [128, 182] width 14 height 4
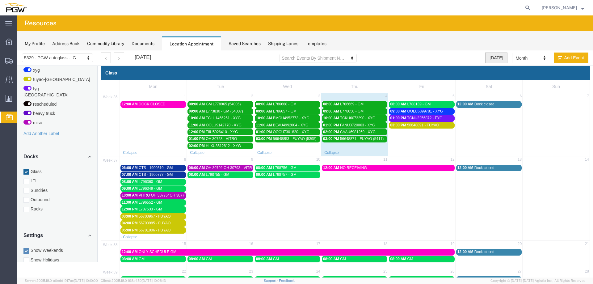
drag, startPoint x: 490, startPoint y: 57, endPoint x: 384, endPoint y: 72, distance: 107.7
click at [490, 57] on button "[DATE]" at bounding box center [496, 58] width 22 height 11
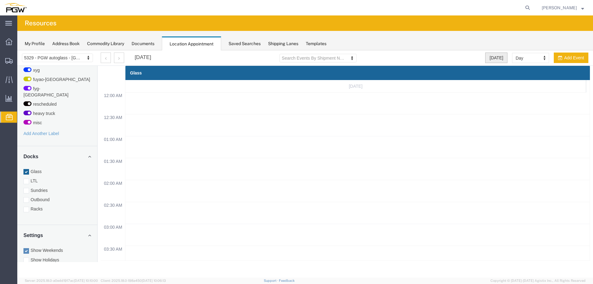
scroll to position [264, 0]
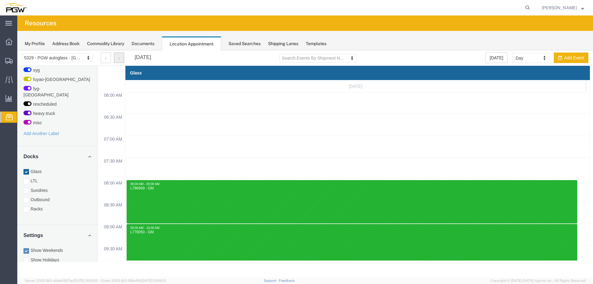
click at [121, 58] on button "button" at bounding box center [119, 58] width 10 height 11
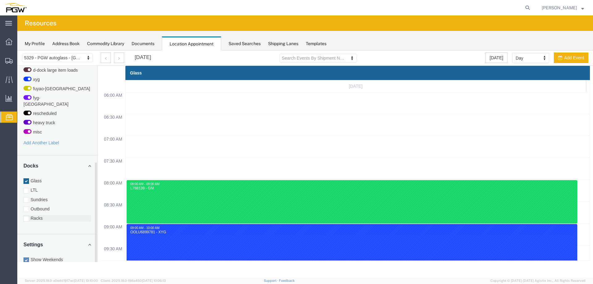
click at [48, 215] on label "Racks" at bounding box center [57, 218] width 68 height 6
click at [17, 50] on input "Racks" at bounding box center [17, 50] width 0 height 0
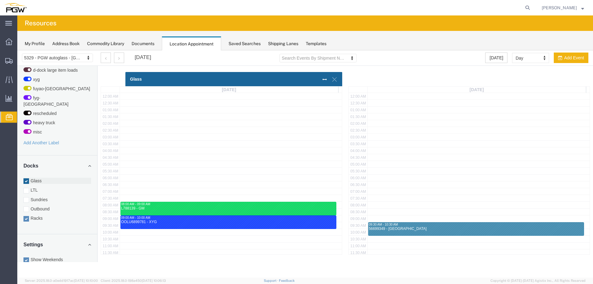
scroll to position [152, 0]
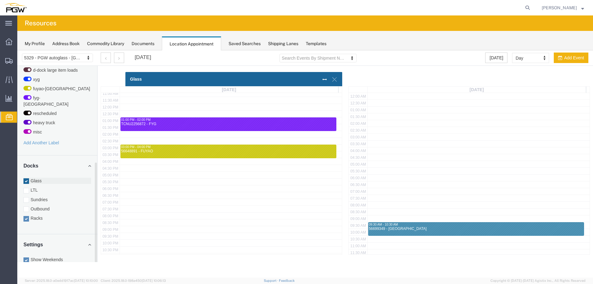
click at [38, 178] on label "Glass" at bounding box center [57, 181] width 68 height 6
click at [17, 50] on input "Glass" at bounding box center [17, 50] width 0 height 0
